Goal: Navigation & Orientation: Find specific page/section

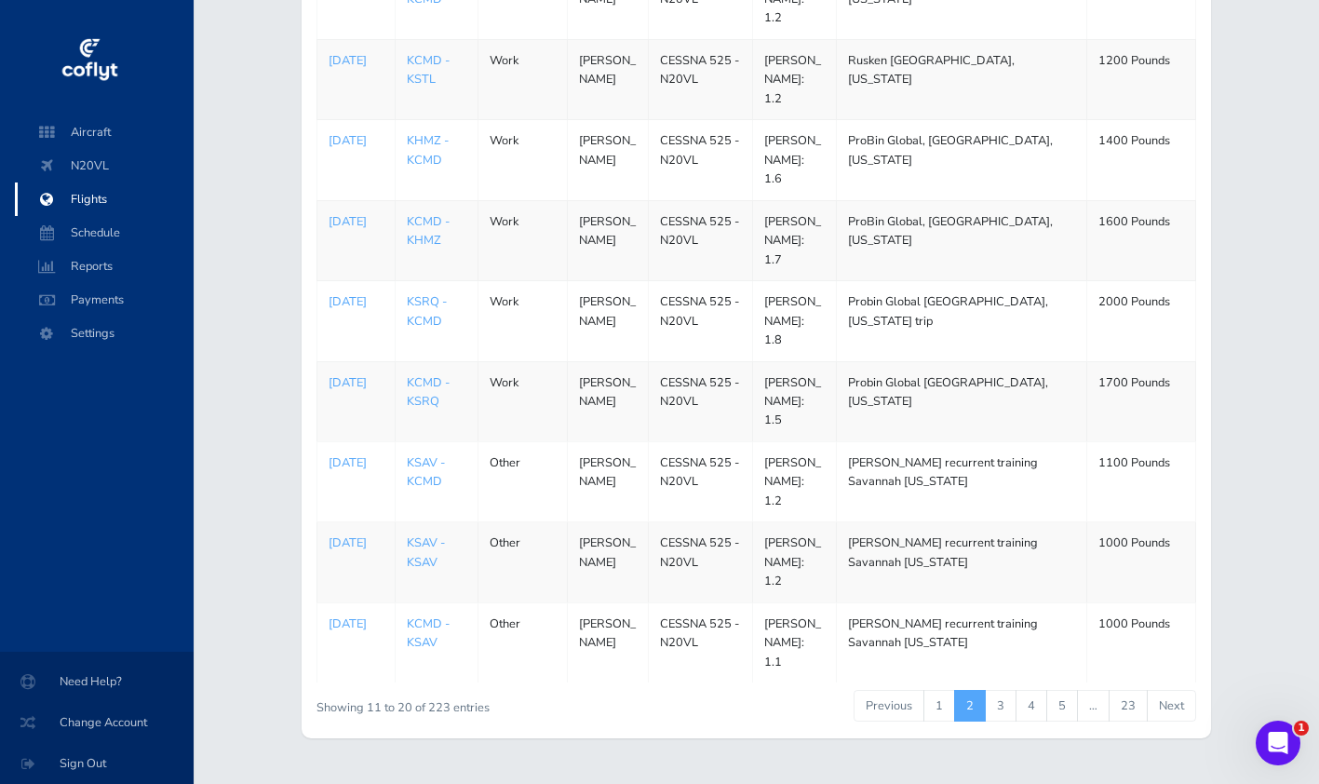
scroll to position [144, 0]
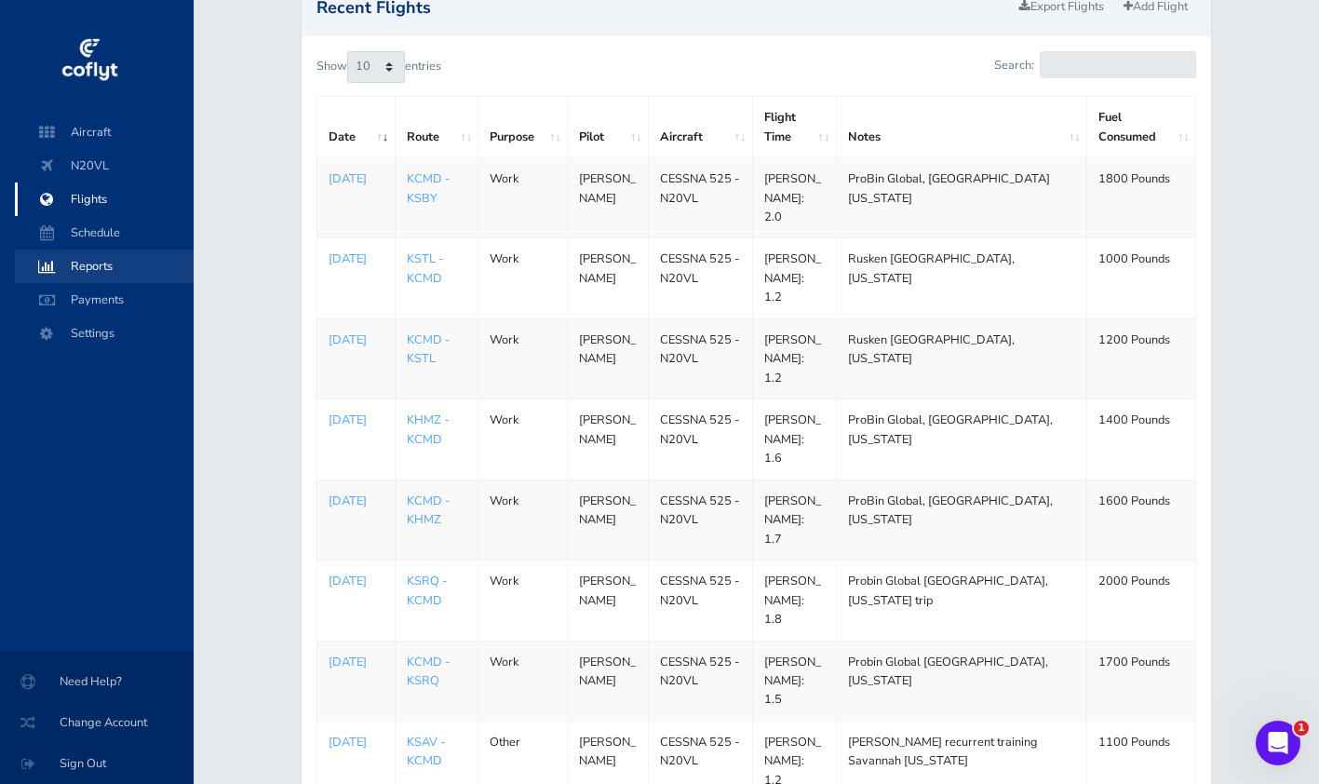
click at [113, 272] on span "Reports" at bounding box center [105, 267] width 142 height 34
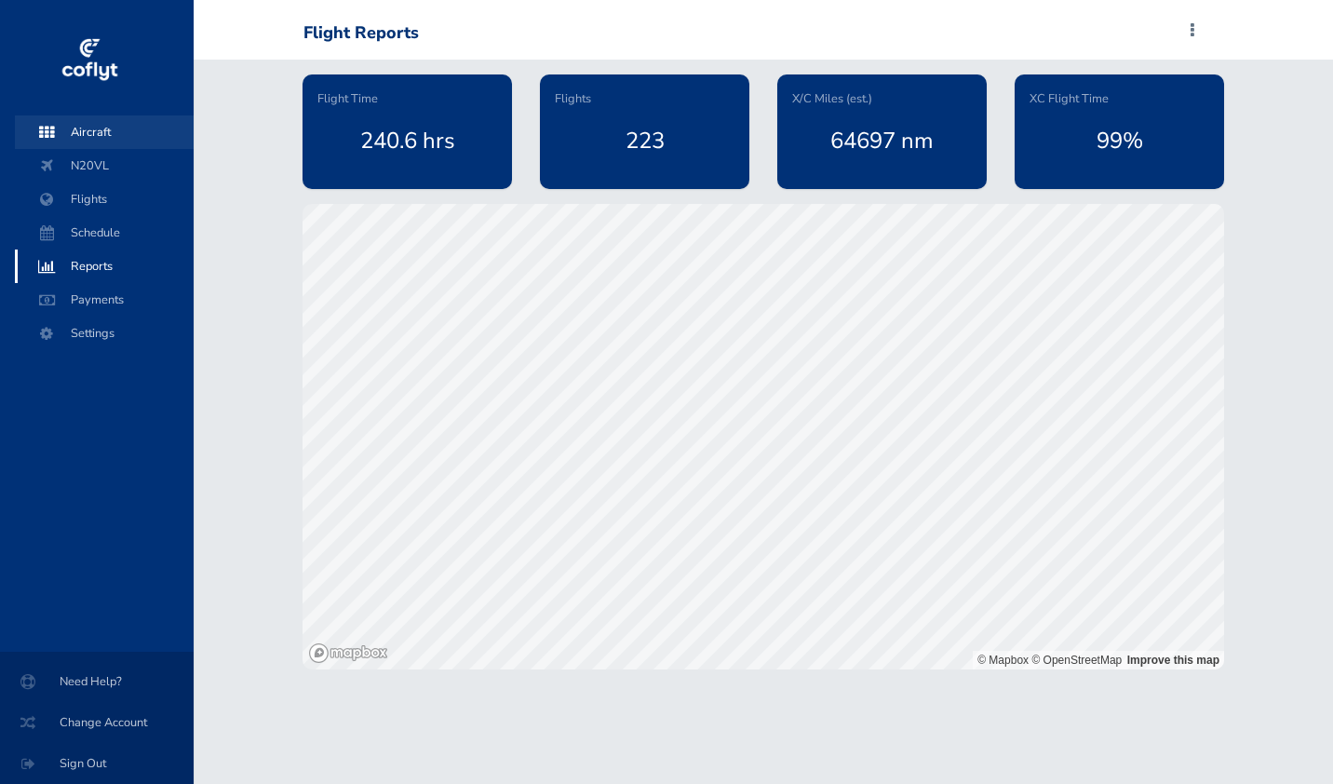
click at [102, 143] on span "Aircraft" at bounding box center [105, 132] width 142 height 34
click at [109, 139] on span "Aircraft" at bounding box center [105, 132] width 142 height 34
click at [104, 196] on span "Flights" at bounding box center [105, 199] width 142 height 34
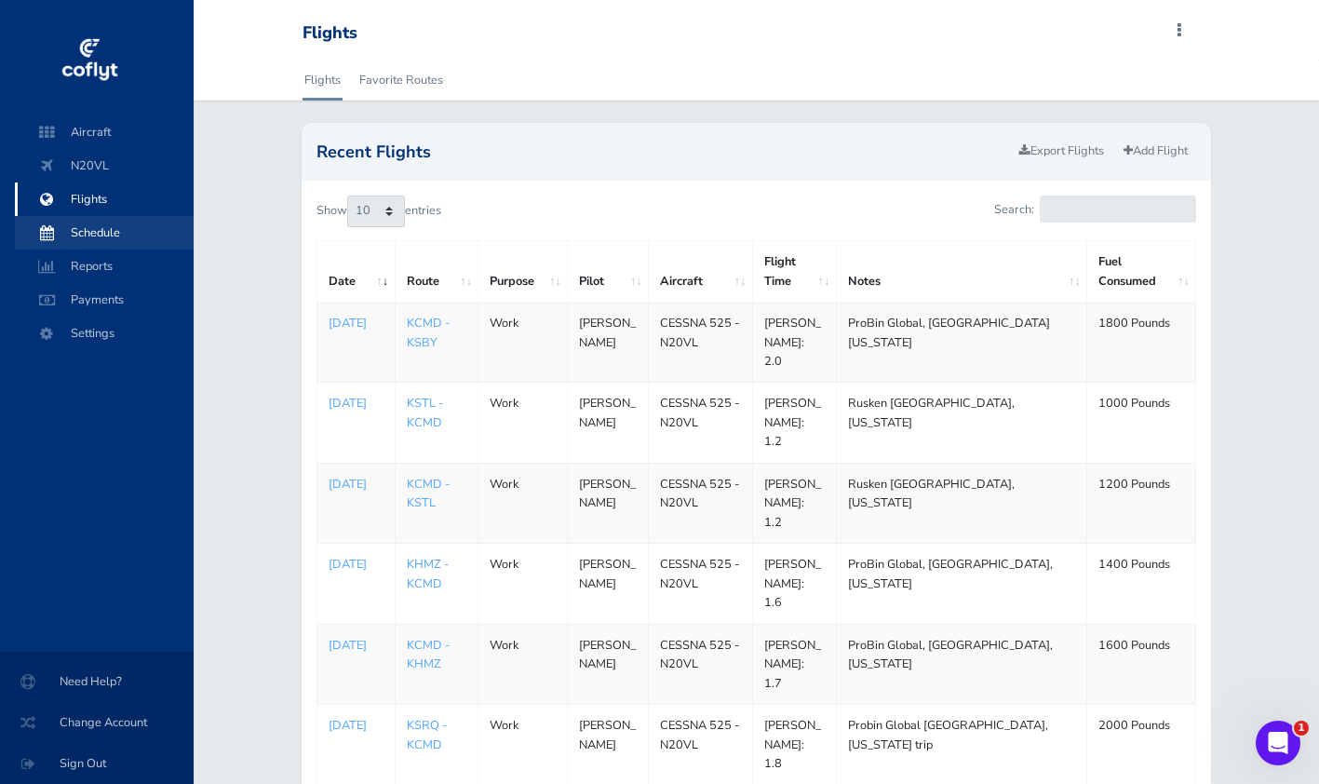
click at [92, 224] on span "Schedule" at bounding box center [105, 233] width 142 height 34
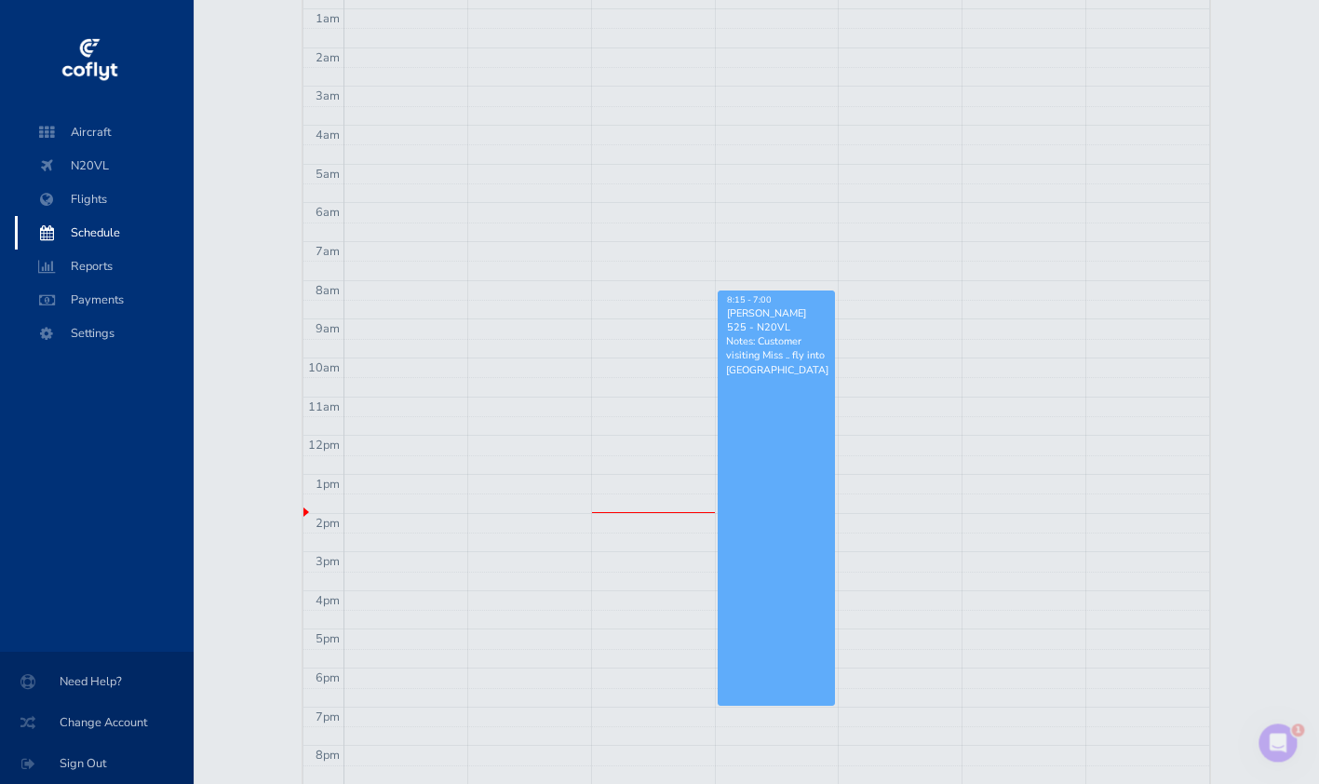
click at [751, 469] on link "8:15 - 7:00 Bryan Bowen - CESSNA 525 - N20VL Notes: Customer visiting Miss .. f…" at bounding box center [777, 498] width 118 height 416
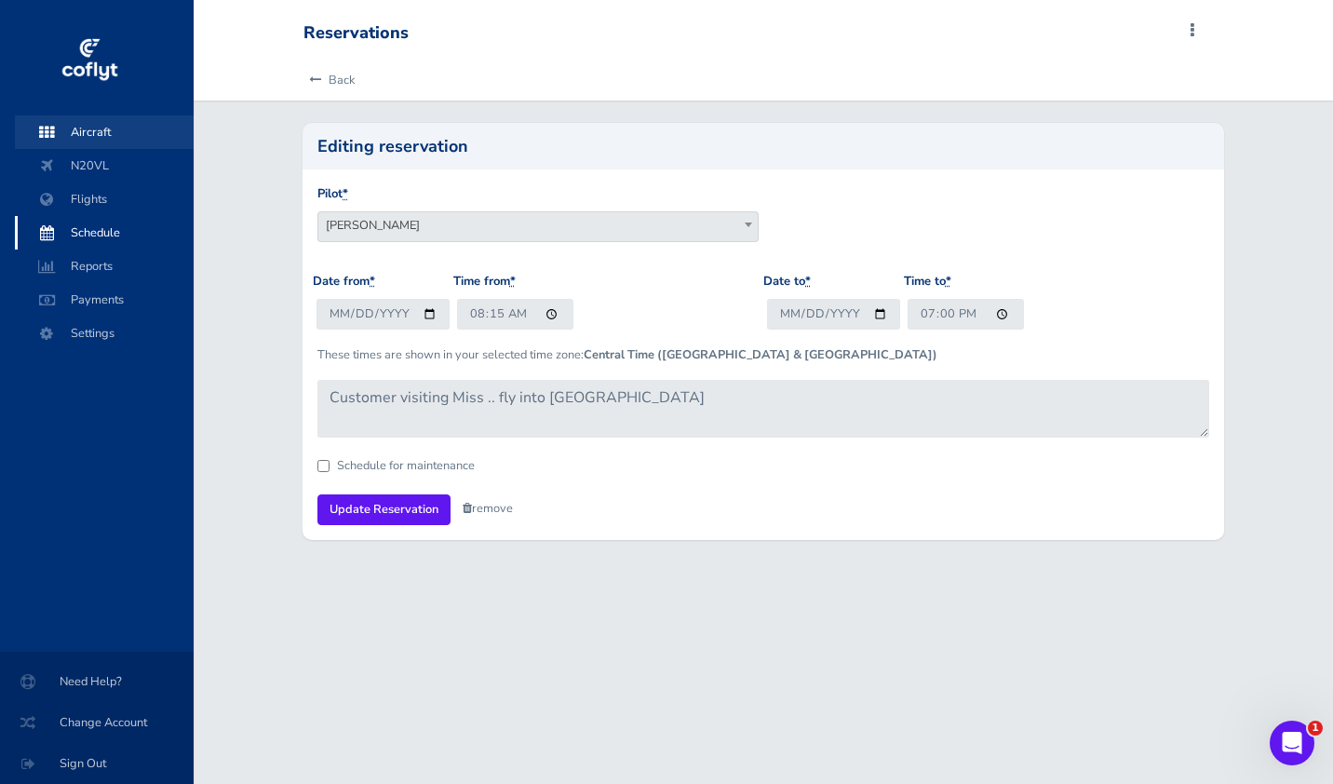
click at [86, 137] on span "Aircraft" at bounding box center [105, 132] width 142 height 34
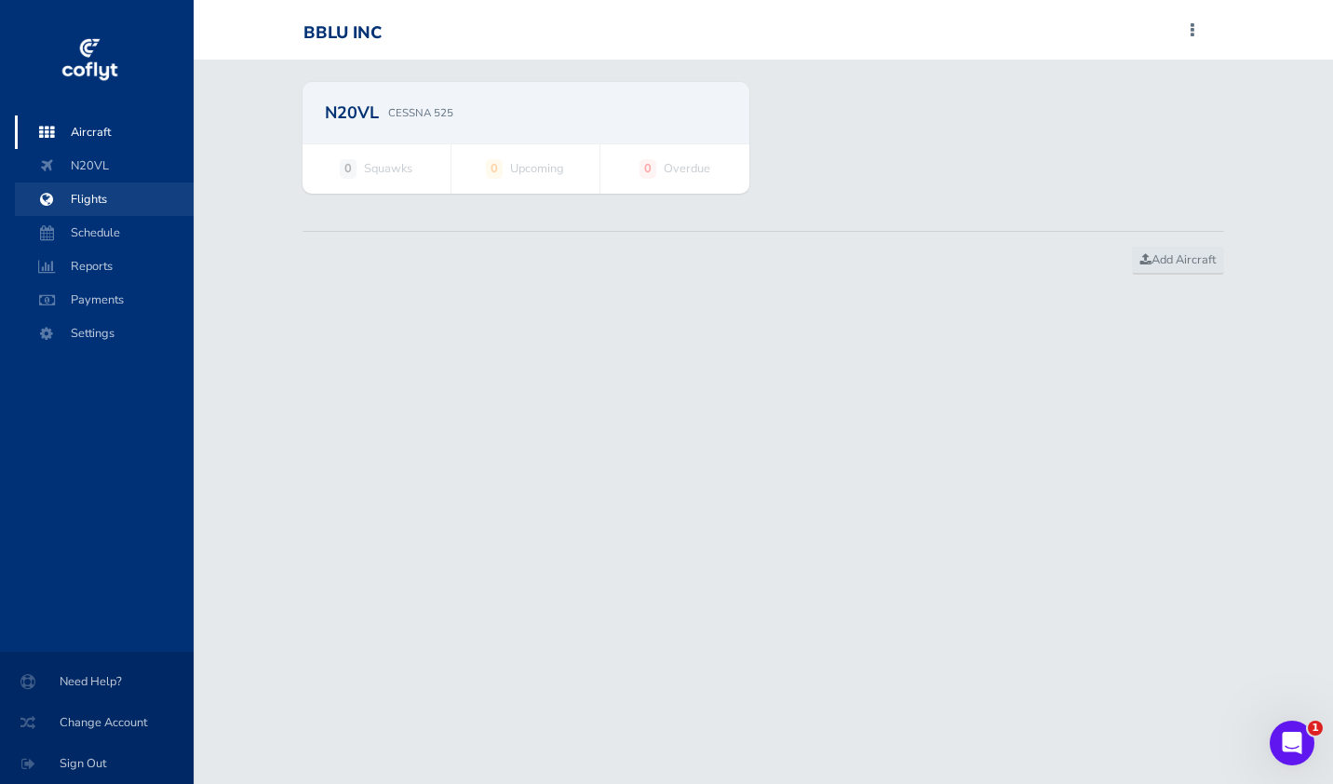
click at [86, 204] on span "Flights" at bounding box center [105, 199] width 142 height 34
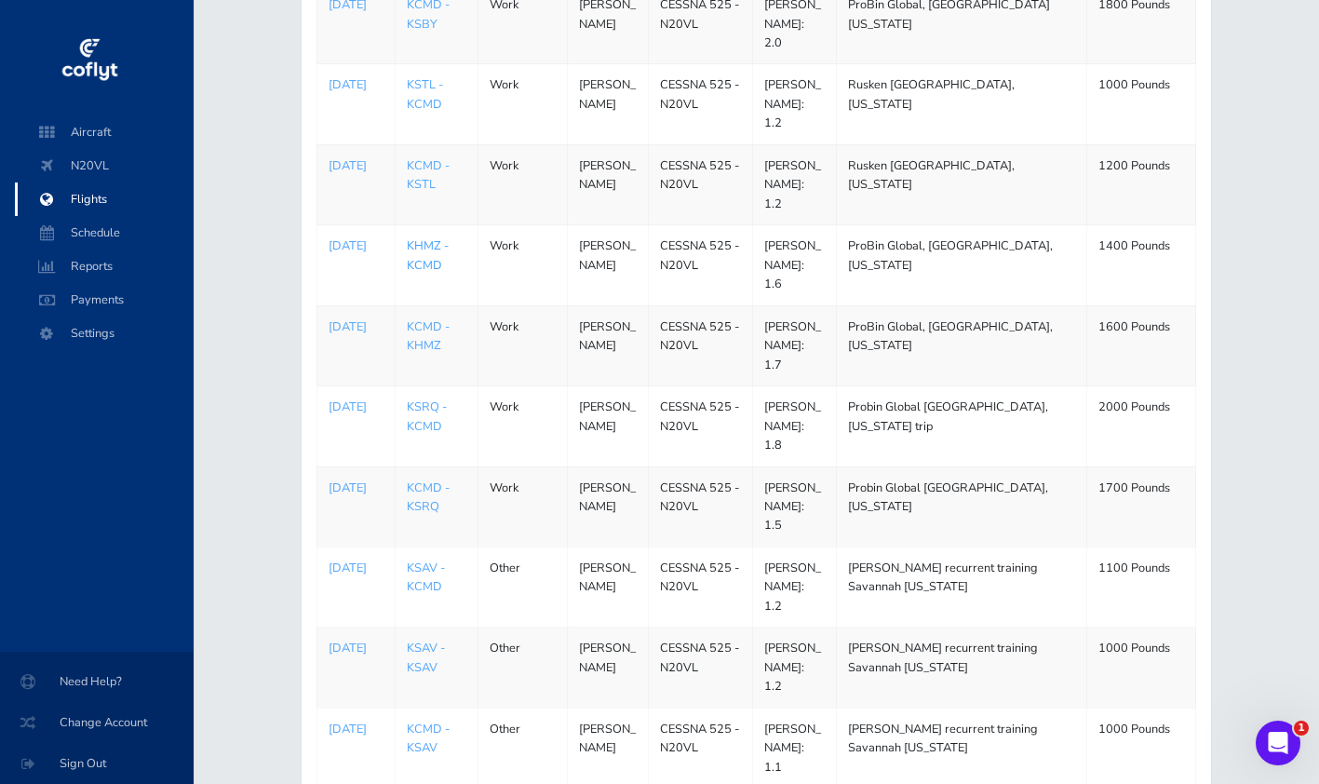
scroll to position [424, 0]
